Goal: Task Accomplishment & Management: Manage account settings

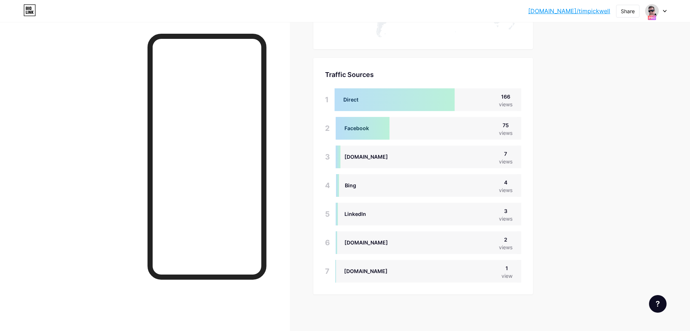
scroll to position [331, 690]
click at [658, 12] on img at bounding box center [652, 11] width 12 height 12
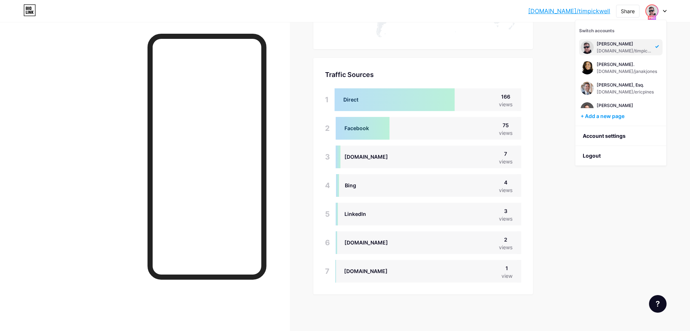
scroll to position [321, 0]
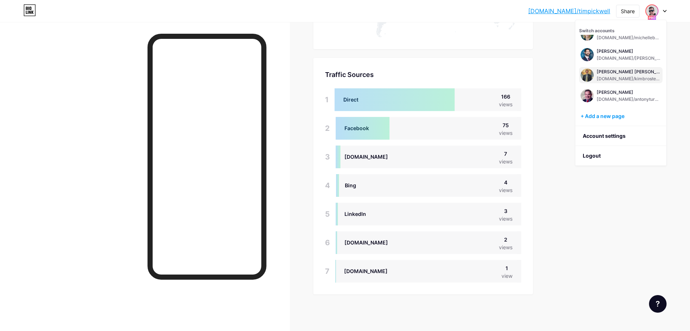
click at [620, 69] on div "[PERSON_NAME] [PERSON_NAME]" at bounding box center [629, 72] width 64 height 6
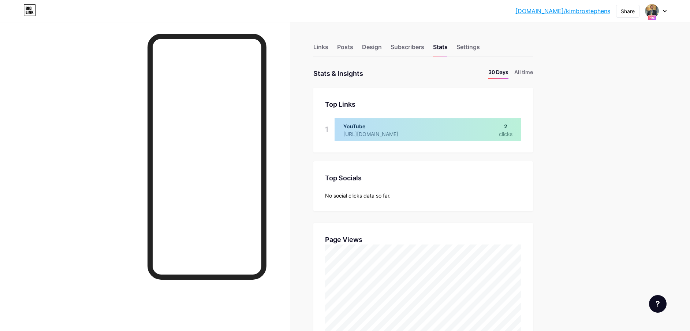
scroll to position [331, 690]
click at [532, 71] on li "All time" at bounding box center [523, 73] width 19 height 11
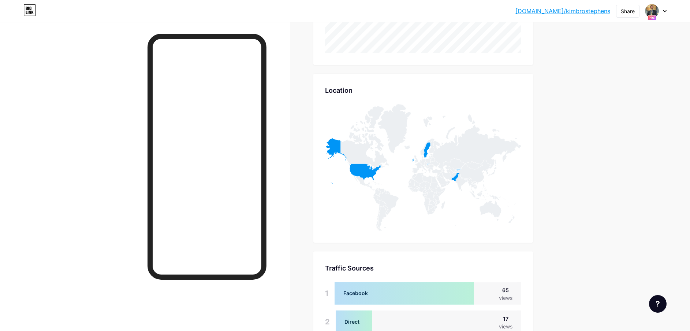
scroll to position [353, 0]
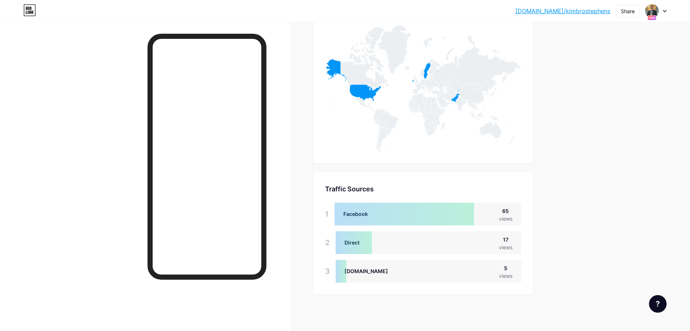
click at [659, 11] on div at bounding box center [655, 10] width 21 height 13
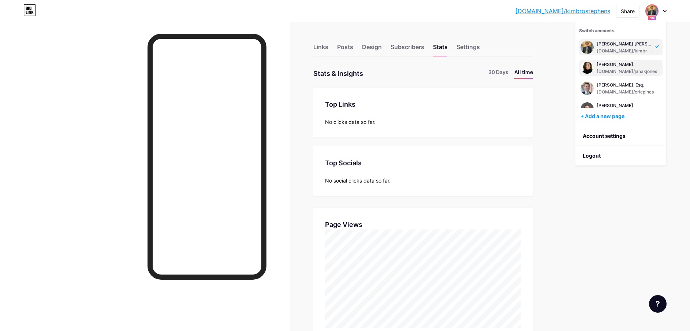
scroll to position [116, 0]
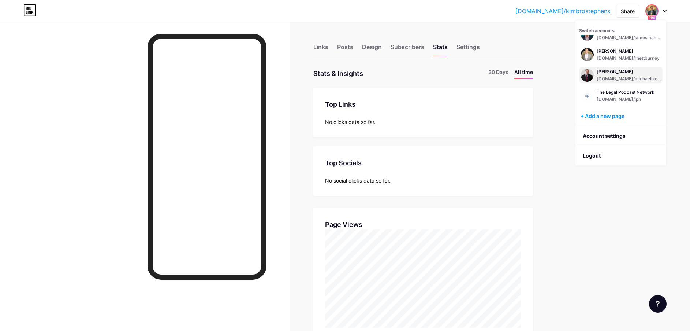
click at [611, 76] on div "[DOMAIN_NAME]/michaelhjoseph" at bounding box center [629, 79] width 64 height 6
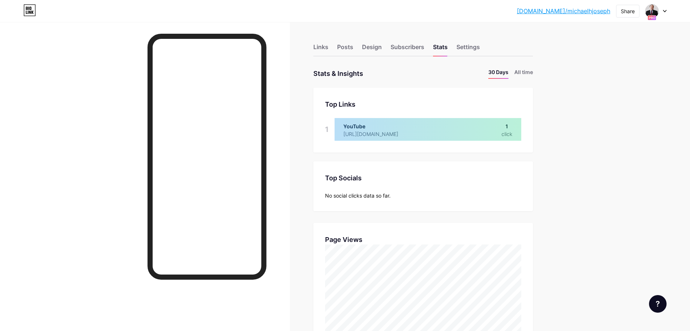
scroll to position [331, 690]
click at [522, 73] on li "All time" at bounding box center [523, 73] width 19 height 11
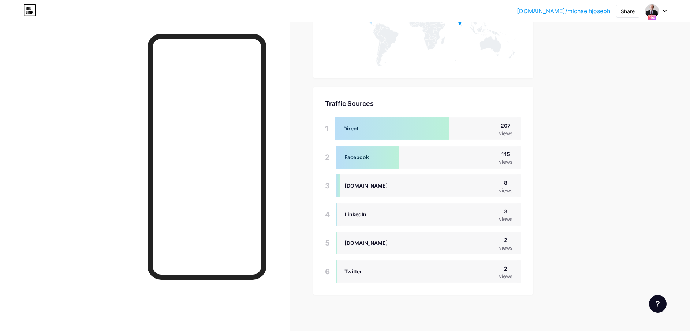
scroll to position [439, 0]
